Goal: Transaction & Acquisition: Subscribe to service/newsletter

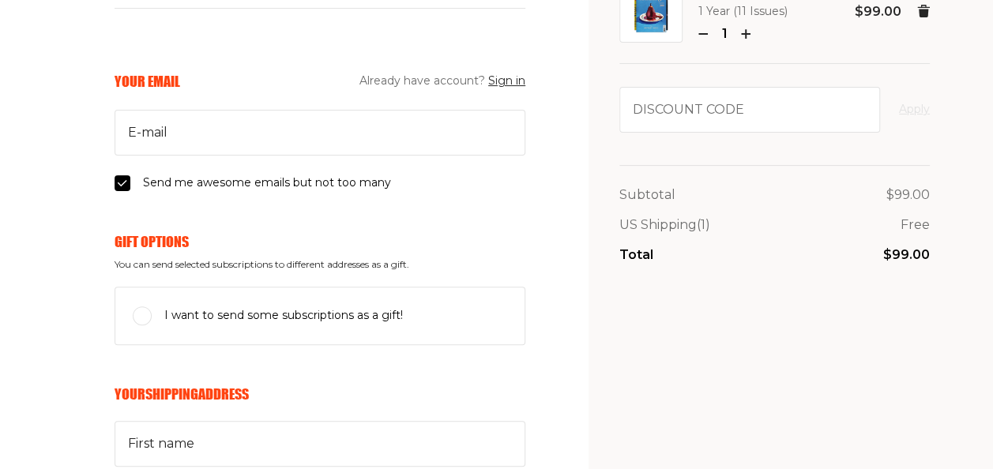
scroll to position [137, 0]
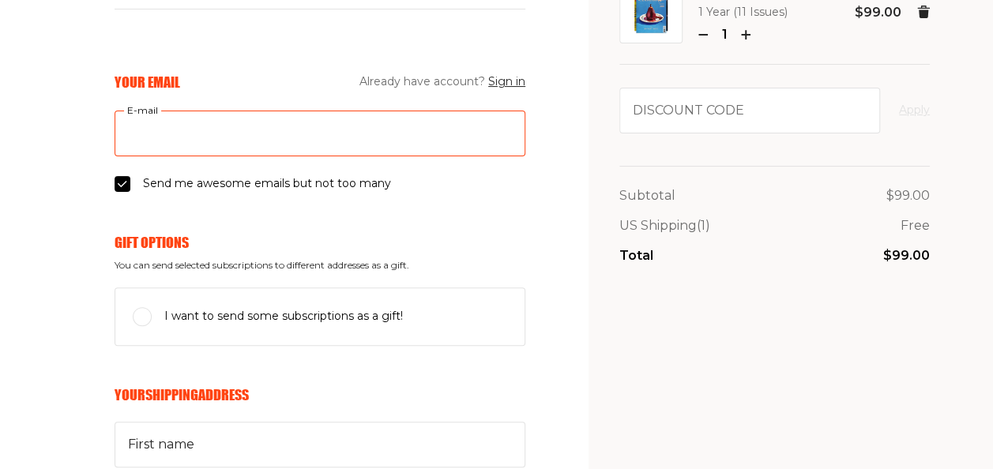
click at [172, 130] on input "E-mail" at bounding box center [320, 134] width 411 height 46
type input "[EMAIL_ADDRESS][DOMAIN_NAME]"
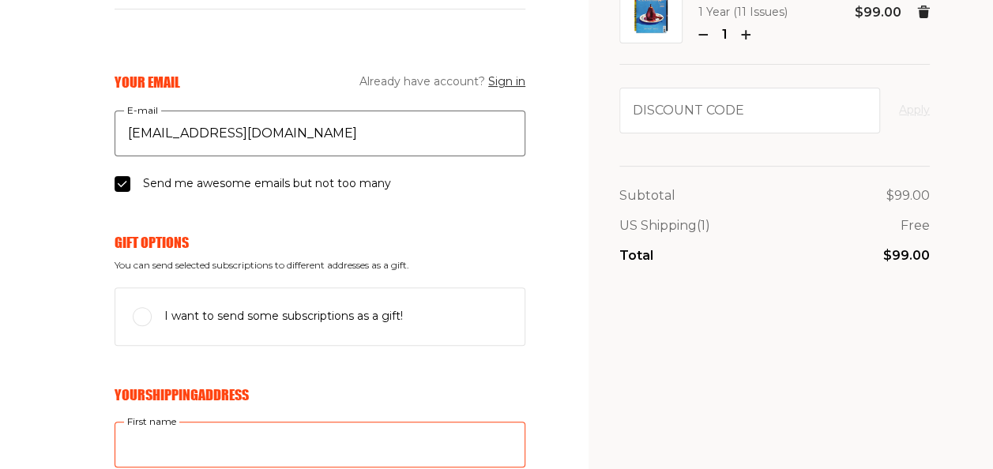
type input "dorothy"
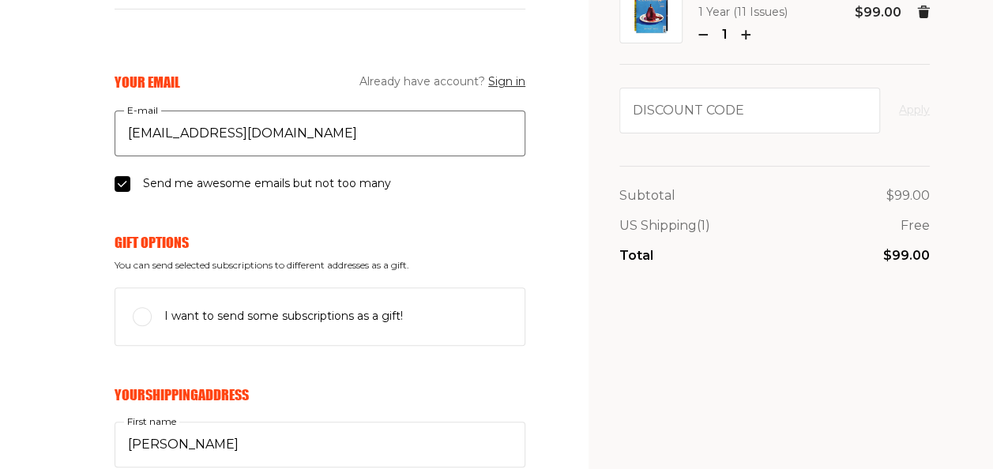
type input "bienen"
type input "8271 Whispering Palm Dr"
type input "6317669616"
type input "33496"
type input "boca raton"
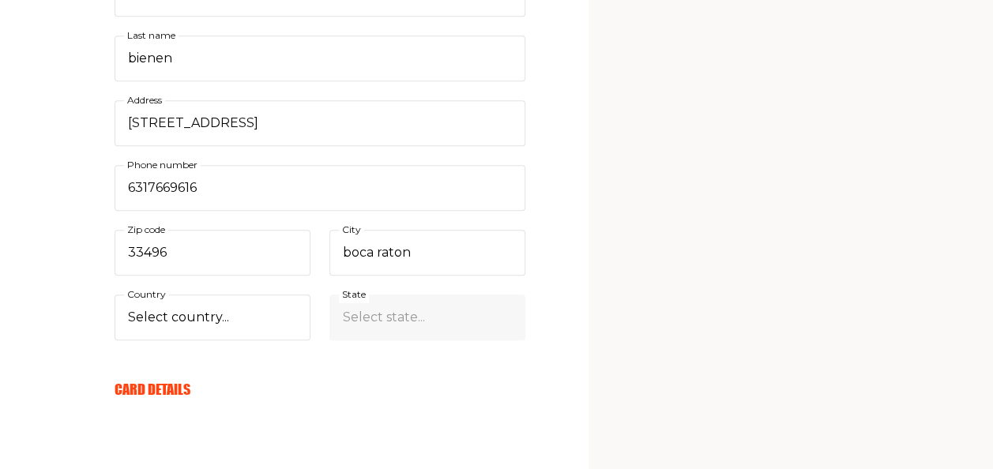
scroll to position [589, 0]
click at [222, 312] on select "Select country... United States Canada (+$29/subscription) Afghanistan (+$44/su…" at bounding box center [213, 317] width 196 height 46
select select "US"
click at [115, 294] on select "Select country... United States Canada (+$29/subscription) Afghanistan (+$44/su…" at bounding box center [213, 317] width 196 height 46
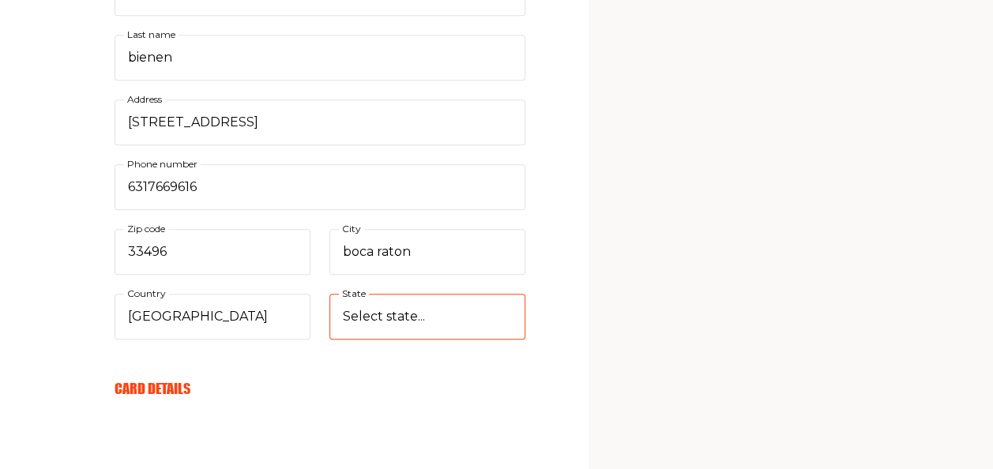
click at [413, 319] on select "Select state... Alabama Alaska American Samoa Arizona Arkansas California Color…" at bounding box center [428, 317] width 196 height 46
select select "Florida"
click at [330, 294] on select "Select state... Alabama Alaska American Samoa Arizona Arkansas California Color…" at bounding box center [428, 317] width 196 height 46
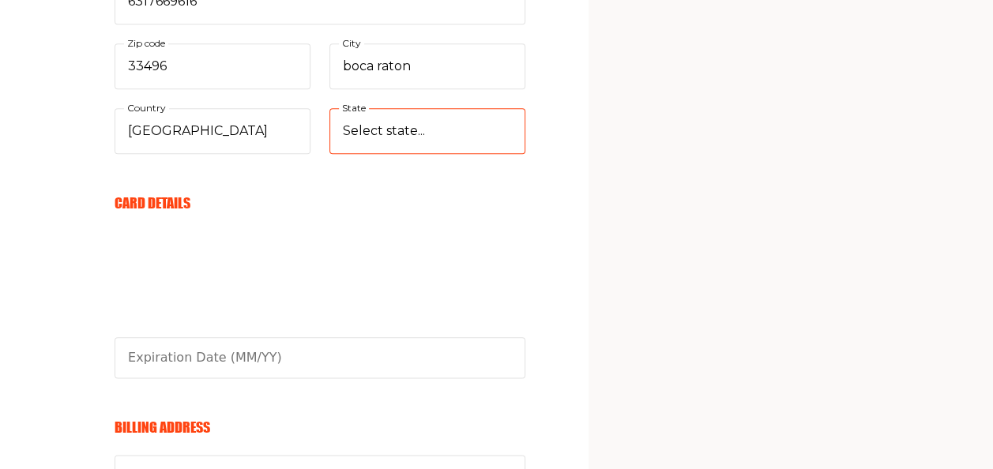
scroll to position [778, 0]
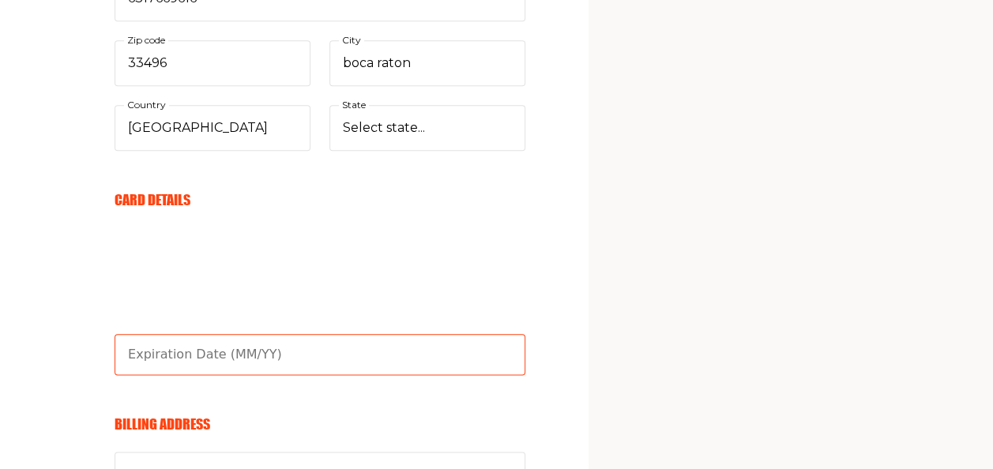
click at [243, 352] on input "text" at bounding box center [320, 354] width 411 height 41
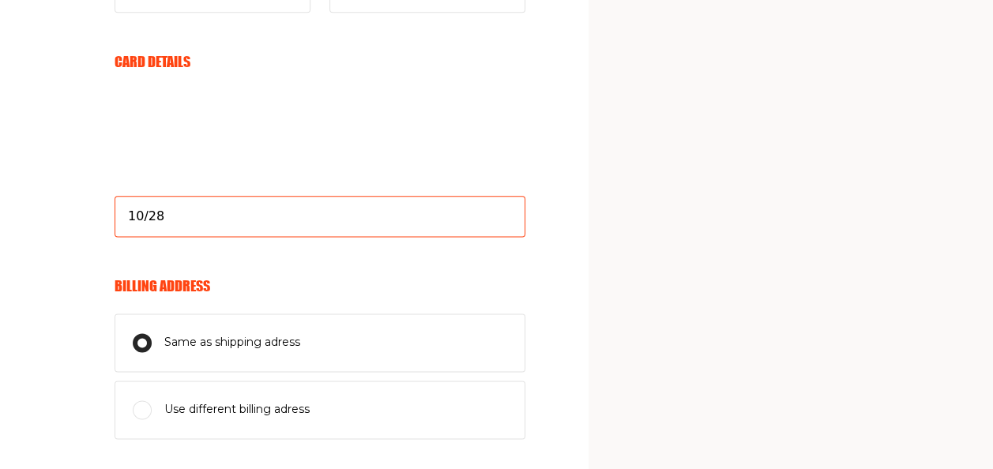
scroll to position [918, 0]
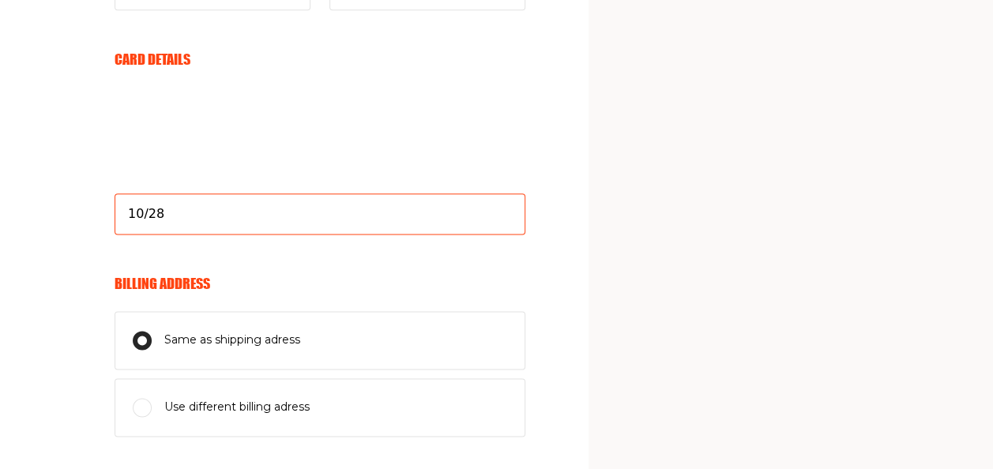
type input "10/28"
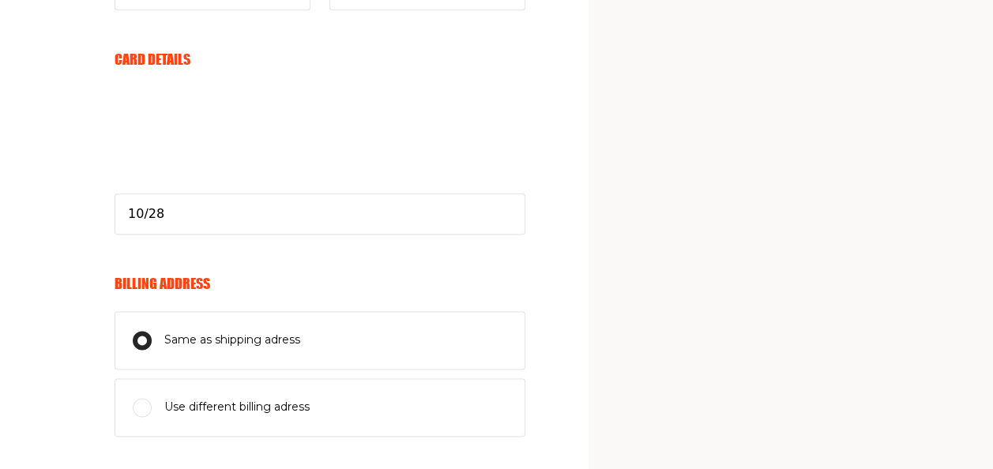
click at [266, 339] on span "Same as shipping adress" at bounding box center [232, 340] width 136 height 19
click at [152, 339] on input "Same as shipping adress" at bounding box center [142, 340] width 19 height 19
click at [256, 331] on span "Same as shipping adress" at bounding box center [232, 340] width 136 height 19
click at [152, 331] on input "Same as shipping adress" at bounding box center [142, 340] width 19 height 19
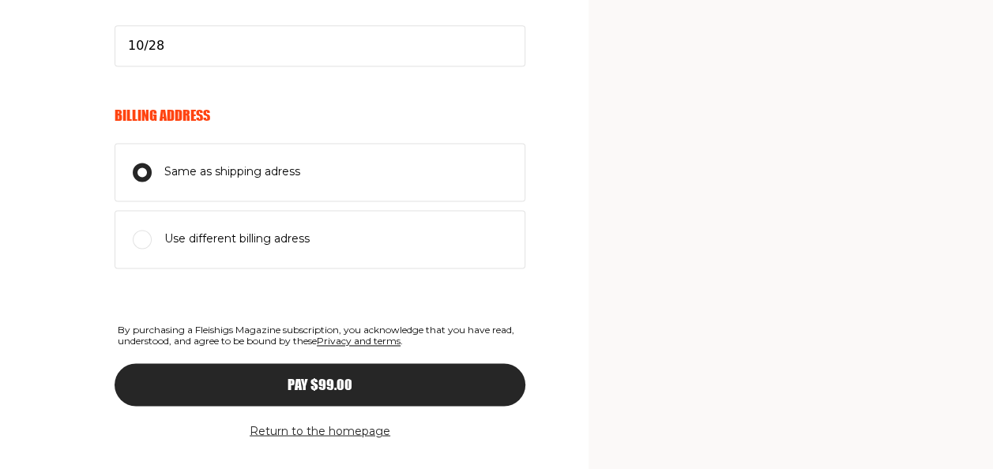
scroll to position [1115, 0]
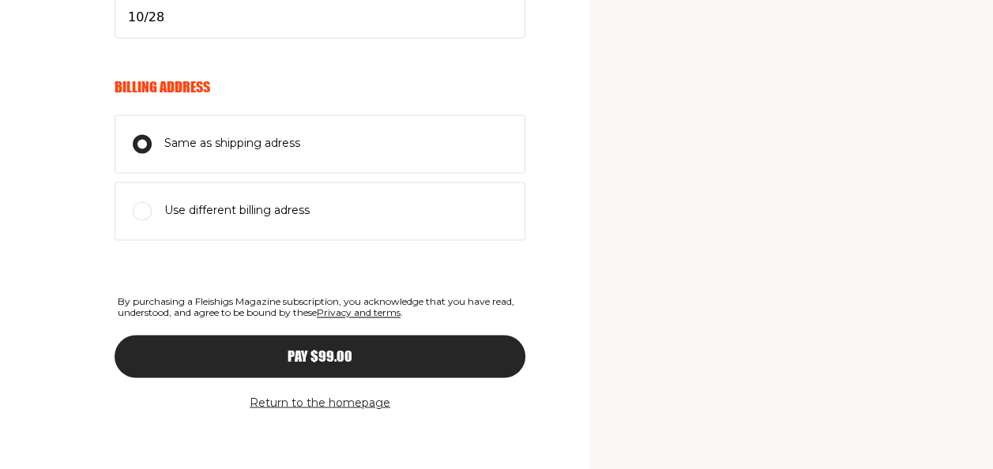
click at [321, 346] on span "Pay $99.00" at bounding box center [320, 342] width 65 height 14
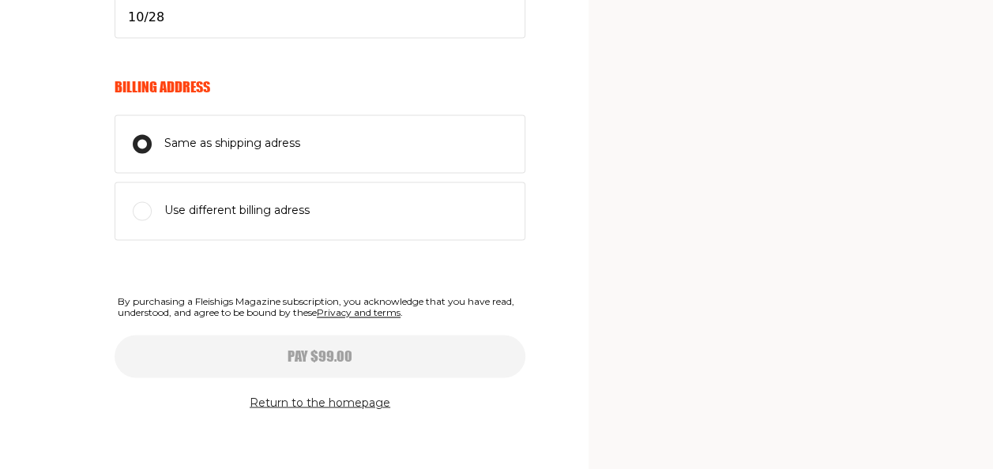
select select
type input "10/28"
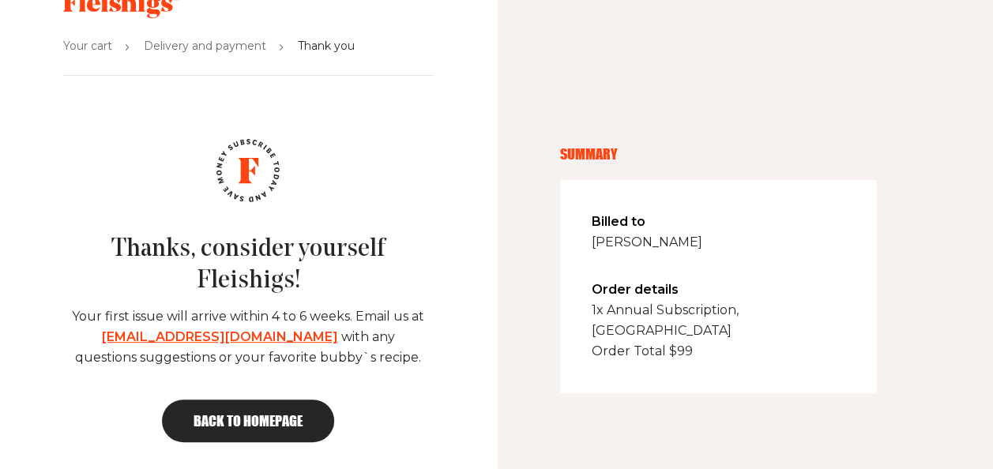
scroll to position [74, 0]
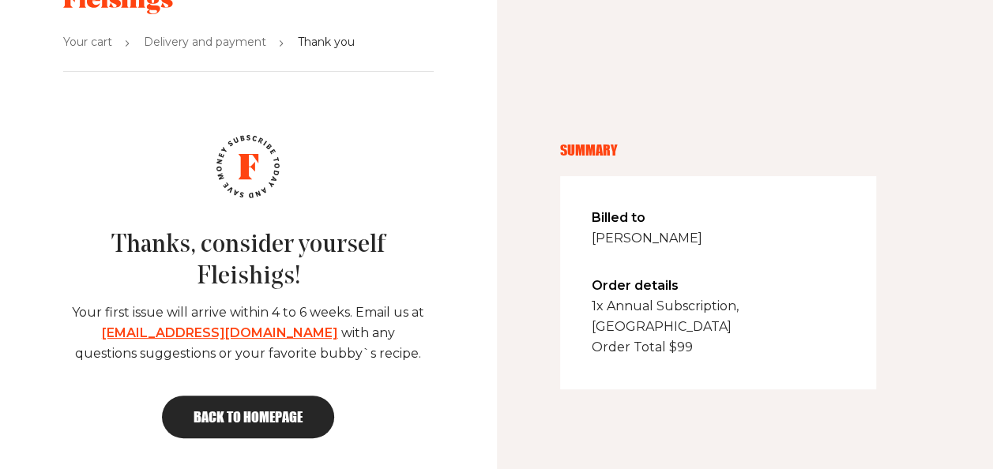
click at [244, 410] on span "Back to homepage" at bounding box center [248, 417] width 109 height 14
